Goal: Task Accomplishment & Management: Use online tool/utility

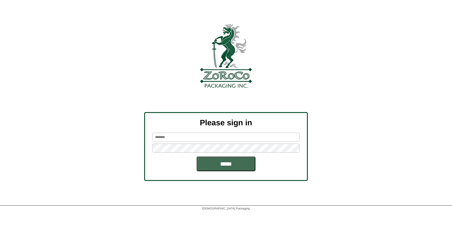
type input "*******"
click at [247, 160] on input "*****" at bounding box center [226, 164] width 59 height 15
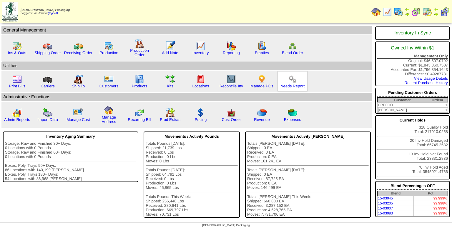
click at [299, 88] on div "Needs Report" at bounding box center [293, 81] width 30 height 20
click at [294, 86] on link "Needs Report" at bounding box center [293, 86] width 24 height 4
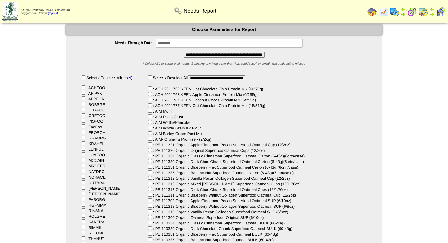
click at [218, 54] on input "**********" at bounding box center [223, 55] width 81 height 6
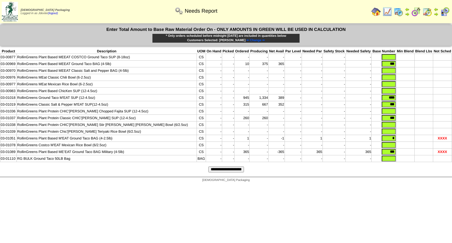
drag, startPoint x: 379, startPoint y: 63, endPoint x: 390, endPoint y: 63, distance: 11.5
click at [390, 63] on tr "03-00969 RollinGreens Plant Based MEEAT Ground Taco BAG (4-5lb) CS - - 10 375 3…" at bounding box center [226, 64] width 452 height 7
drag, startPoint x: 377, startPoint y: 98, endPoint x: 392, endPoint y: 97, distance: 14.8
click at [392, 97] on tr "03-01018 RollinGreens Ground Taco M'EAT SUP (12-4.5oz) CS - - 945 1,334 389 - -…" at bounding box center [226, 98] width 452 height 7
drag, startPoint x: 380, startPoint y: 105, endPoint x: 390, endPoint y: 104, distance: 10.3
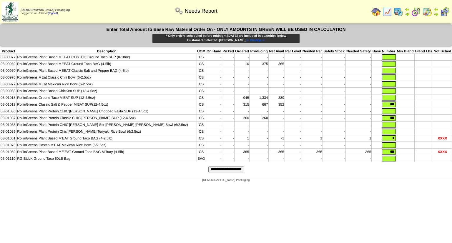
click at [390, 104] on tr "03-01019 RollinGreens Classic Salt & Pepper M'EAT SUP(12-4.5oz) CS - - 315 667 …" at bounding box center [226, 104] width 452 height 7
drag, startPoint x: 379, startPoint y: 121, endPoint x: 386, endPoint y: 121, distance: 7.1
click at [386, 121] on input "***" at bounding box center [389, 118] width 14 height 6
drag, startPoint x: 382, startPoint y: 142, endPoint x: 393, endPoint y: 140, distance: 10.7
click at [393, 140] on tr "03-01051 RollinGreens Plant Based M'EAT Ground Taco BAG (4-2.5lb) CS - - 1 - -1…" at bounding box center [226, 138] width 452 height 7
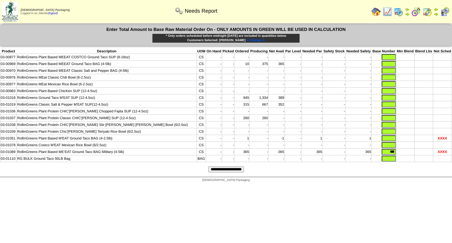
drag, startPoint x: 379, startPoint y: 156, endPoint x: 392, endPoint y: 154, distance: 12.8
click at [392, 154] on tr "03-01089 RollinGreens Plant Based ME’EAT Ground Taco BAG Military (4-5lb) CS - …" at bounding box center [226, 152] width 452 height 7
type input "*"
click at [385, 185] on html "Zoroco Packaging Logged in as Jdexter (logout) Print All" at bounding box center [226, 92] width 452 height 185
click at [384, 162] on input "text" at bounding box center [389, 159] width 14 height 6
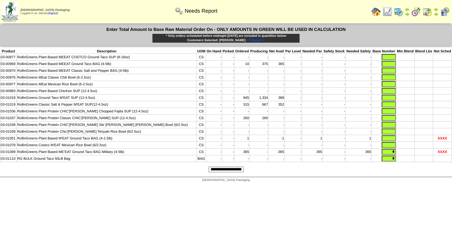
type input "*"
click at [386, 185] on html "Zoroco Packaging Logged in as Jdexter (logout) Print All" at bounding box center [226, 92] width 452 height 185
click at [384, 148] on input "text" at bounding box center [389, 145] width 14 height 6
type input "*"
click at [383, 141] on input "text" at bounding box center [389, 138] width 14 height 6
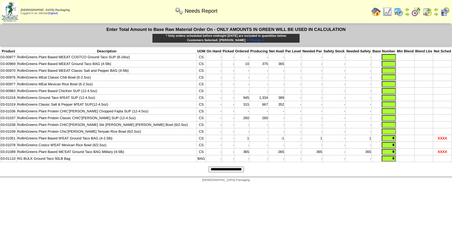
type input "*"
click at [383, 135] on input "text" at bounding box center [389, 132] width 14 height 6
type input "*"
click at [382, 128] on input "text" at bounding box center [389, 125] width 14 height 6
type input "*"
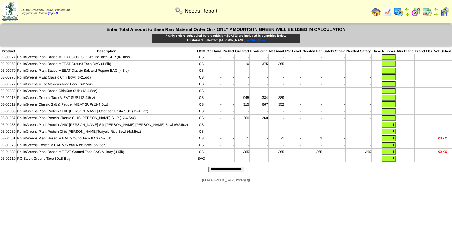
click at [382, 120] on input "text" at bounding box center [389, 118] width 14 height 6
type input "*"
click at [384, 114] on input "text" at bounding box center [389, 111] width 14 height 6
type input "*"
click at [384, 105] on input "text" at bounding box center [389, 105] width 14 height 6
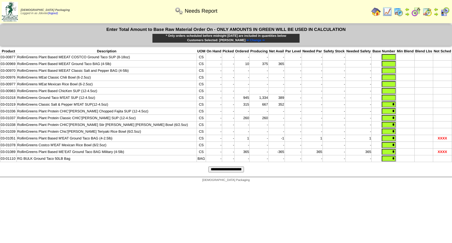
type input "*"
click at [384, 100] on input "text" at bounding box center [389, 98] width 14 height 6
type input "*"
click at [384, 92] on input "text" at bounding box center [389, 91] width 14 height 6
type input "*"
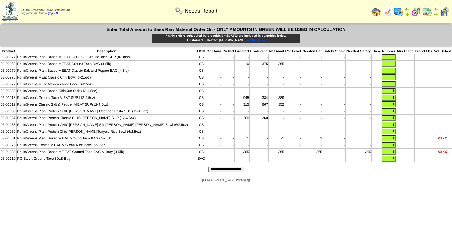
click at [384, 83] on input "text" at bounding box center [389, 84] width 14 height 6
type input "*"
click at [384, 78] on input "text" at bounding box center [389, 77] width 14 height 6
type input "*"
click at [383, 72] on input "text" at bounding box center [389, 71] width 14 height 6
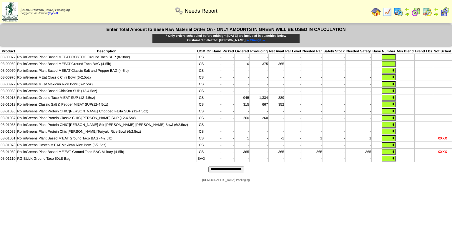
type input "*"
click at [382, 63] on input "text" at bounding box center [389, 64] width 14 height 6
type input "*"
click at [384, 57] on input "text" at bounding box center [389, 57] width 14 height 6
type input "*"
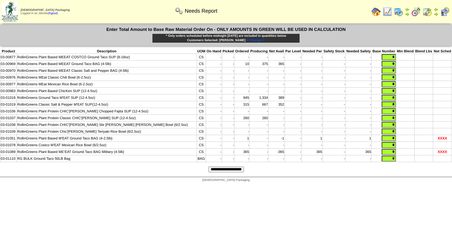
click at [390, 185] on html "Zoroco Packaging Logged in as Jdexter (logout) Print All" at bounding box center [226, 92] width 452 height 185
click at [243, 173] on input "**********" at bounding box center [226, 170] width 36 height 6
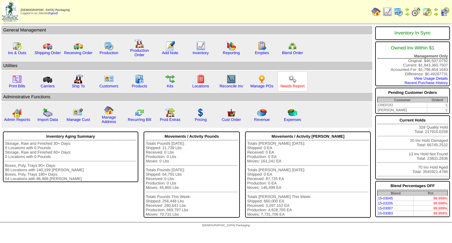
click at [296, 86] on link "Needs Report" at bounding box center [293, 86] width 24 height 4
click at [203, 56] on div "Inventory" at bounding box center [201, 48] width 30 height 20
click at [203, 53] on link "Inventory" at bounding box center [201, 53] width 16 height 4
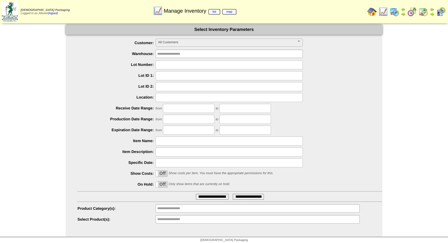
click at [167, 176] on label "Off" at bounding box center [161, 174] width 11 height 6
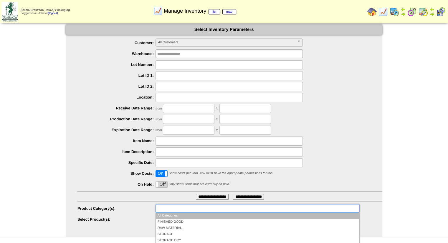
click at [173, 208] on input "text" at bounding box center [176, 208] width 38 height 7
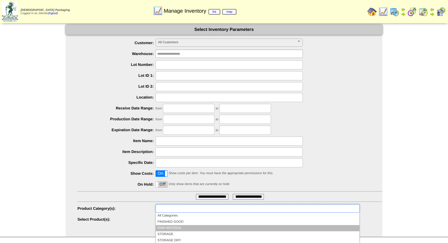
click at [174, 226] on li "RAW MATERIAL" at bounding box center [257, 228] width 203 height 6
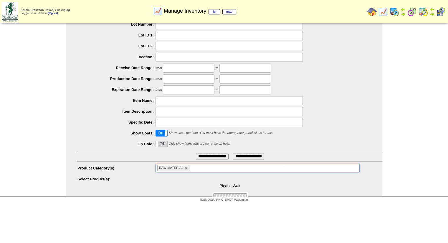
scroll to position [41, 0]
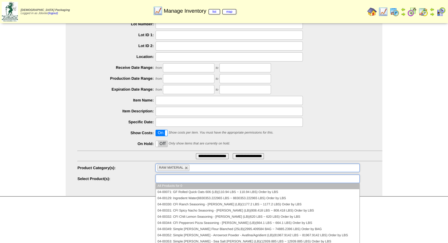
click at [185, 181] on input "text" at bounding box center [176, 178] width 38 height 7
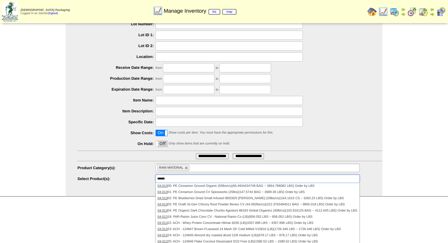
type input "**********"
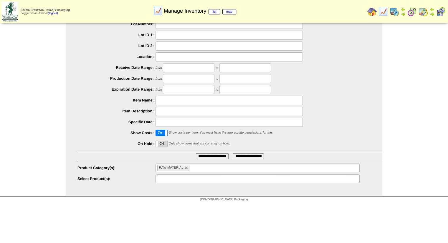
click at [186, 180] on input "text" at bounding box center [176, 178] width 38 height 7
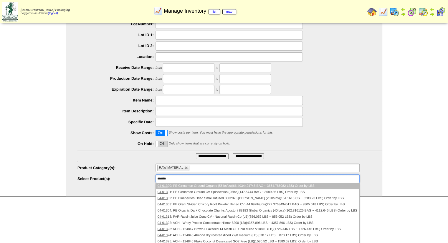
type input "********"
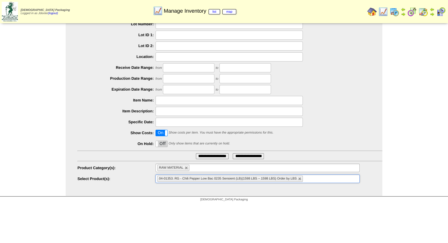
click at [205, 152] on ul "**********" at bounding box center [224, 91] width 316 height 186
click at [206, 155] on input "**********" at bounding box center [212, 156] width 33 height 6
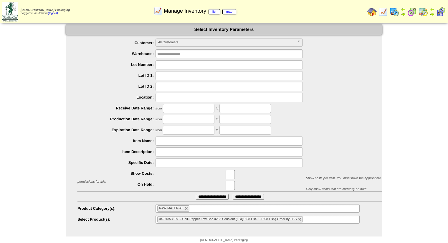
scroll to position [2, 0]
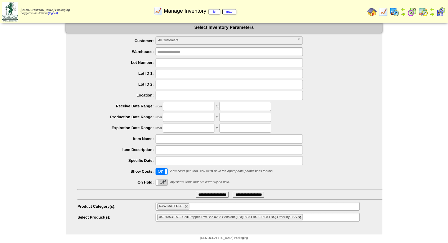
click at [298, 216] on link at bounding box center [300, 218] width 4 height 4
type input "**********"
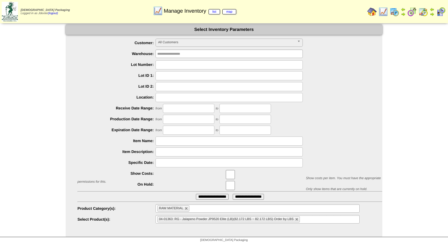
scroll to position [2, 0]
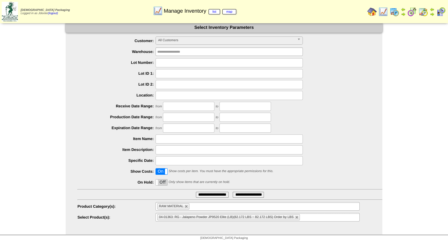
drag, startPoint x: 299, startPoint y: 216, endPoint x: 300, endPoint y: 220, distance: 4.1
click at [300, 220] on ul "04-01363: RG - Jalapeno Powder JP9520 Elite (LB)(82.172 LBS ~ 82.172 LBS) Order…" at bounding box center [257, 217] width 204 height 9
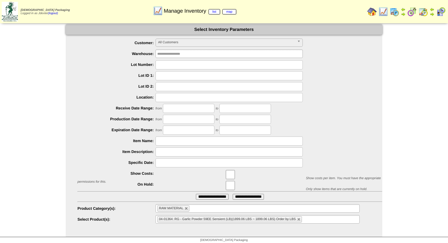
scroll to position [2, 0]
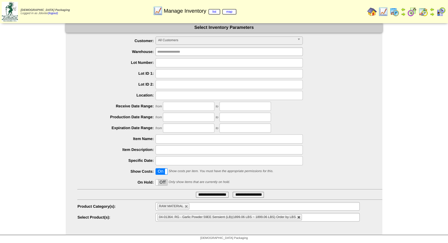
click at [298, 216] on link at bounding box center [299, 218] width 4 height 4
type input "**********"
click at [298, 217] on ul at bounding box center [257, 217] width 204 height 9
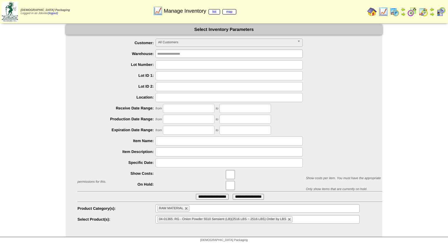
scroll to position [2, 0]
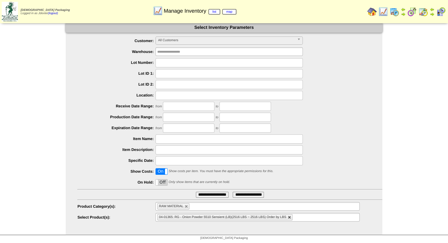
click at [288, 217] on link at bounding box center [290, 218] width 4 height 4
type input "**********"
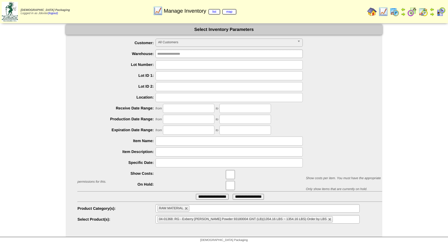
scroll to position [2, 0]
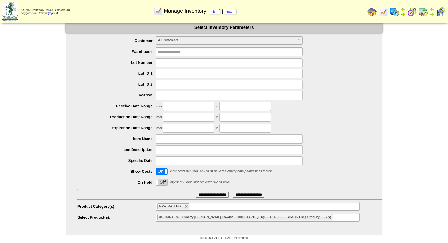
click at [328, 216] on link at bounding box center [330, 218] width 4 height 4
type input "**********"
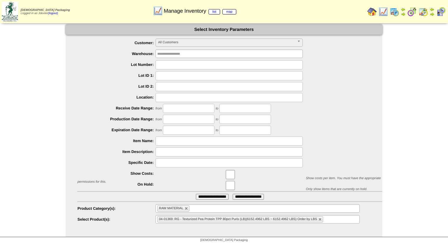
scroll to position [2, 0]
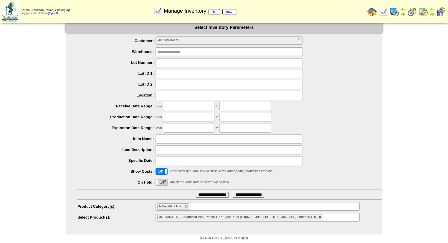
click at [320, 218] on link at bounding box center [320, 218] width 4 height 4
type input "**********"
